Goal: Transaction & Acquisition: Purchase product/service

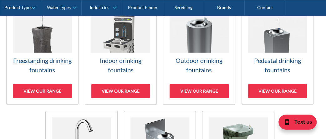
scroll to position [165, 0]
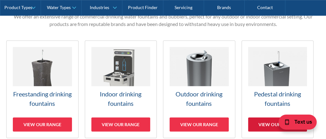
click at [262, 125] on div "View our range" at bounding box center [277, 124] width 59 height 14
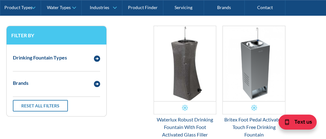
scroll to position [231, 0]
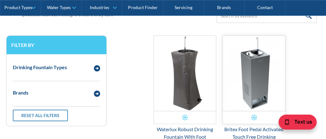
click at [257, 78] on img "Email Form 3" at bounding box center [254, 73] width 62 height 75
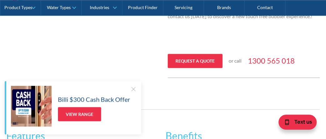
scroll to position [331, 0]
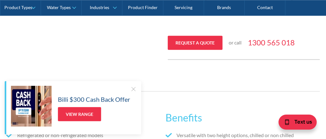
click at [133, 88] on div at bounding box center [133, 89] width 6 height 6
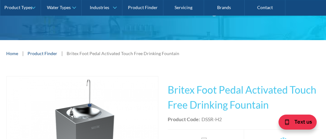
scroll to position [132, 0]
